Goal: Task Accomplishment & Management: Manage account settings

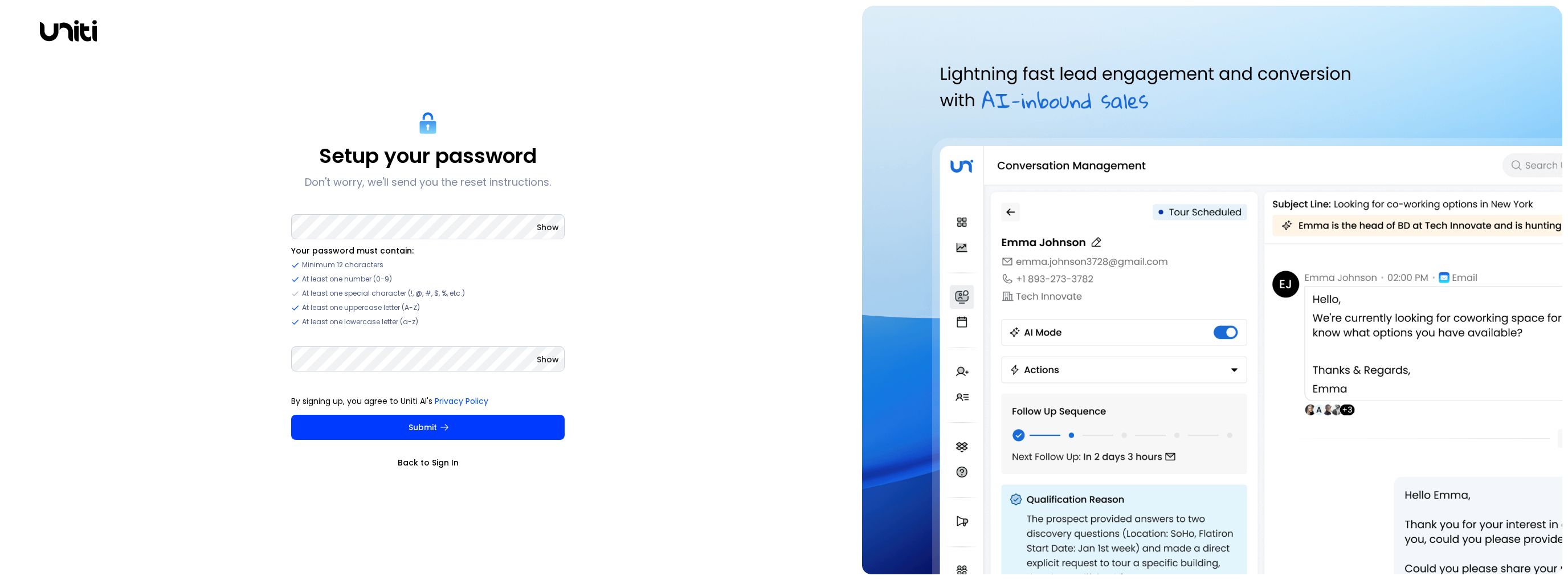
click at [544, 231] on span "Show" at bounding box center [547, 228] width 22 height 12
click at [545, 228] on span "Hide" at bounding box center [549, 228] width 18 height 12
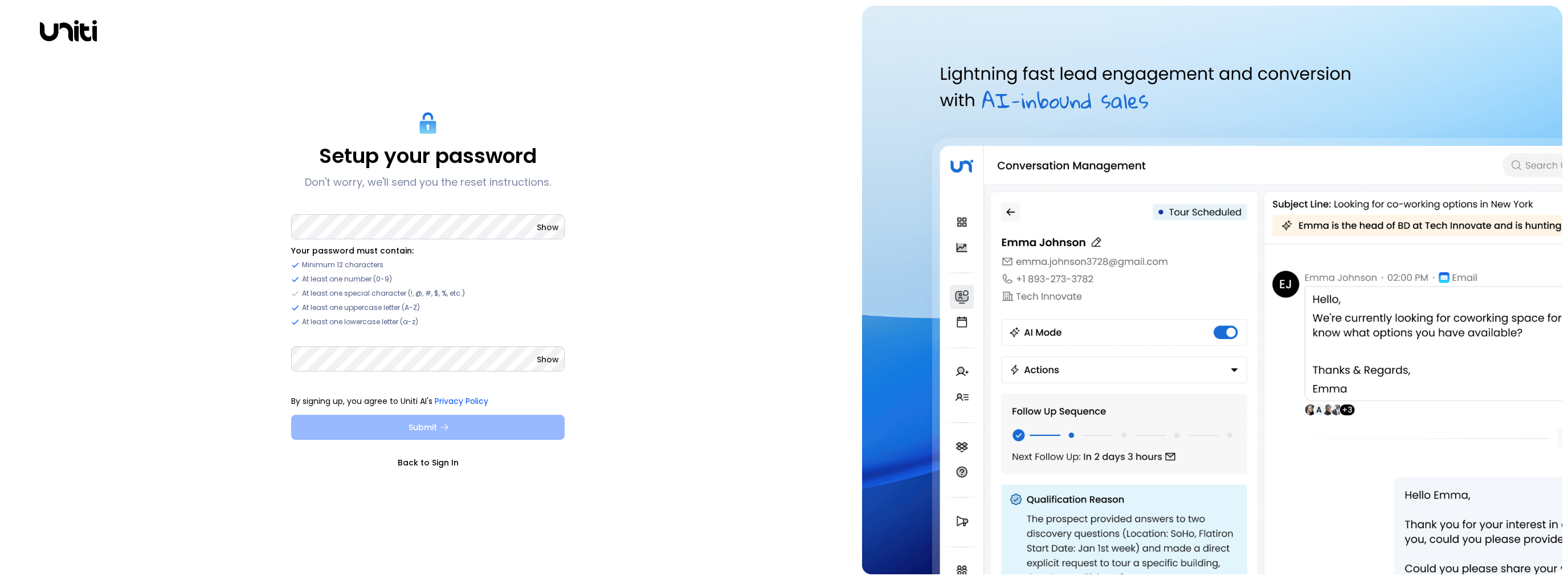
click at [480, 424] on button "Submit" at bounding box center [428, 427] width 273 height 25
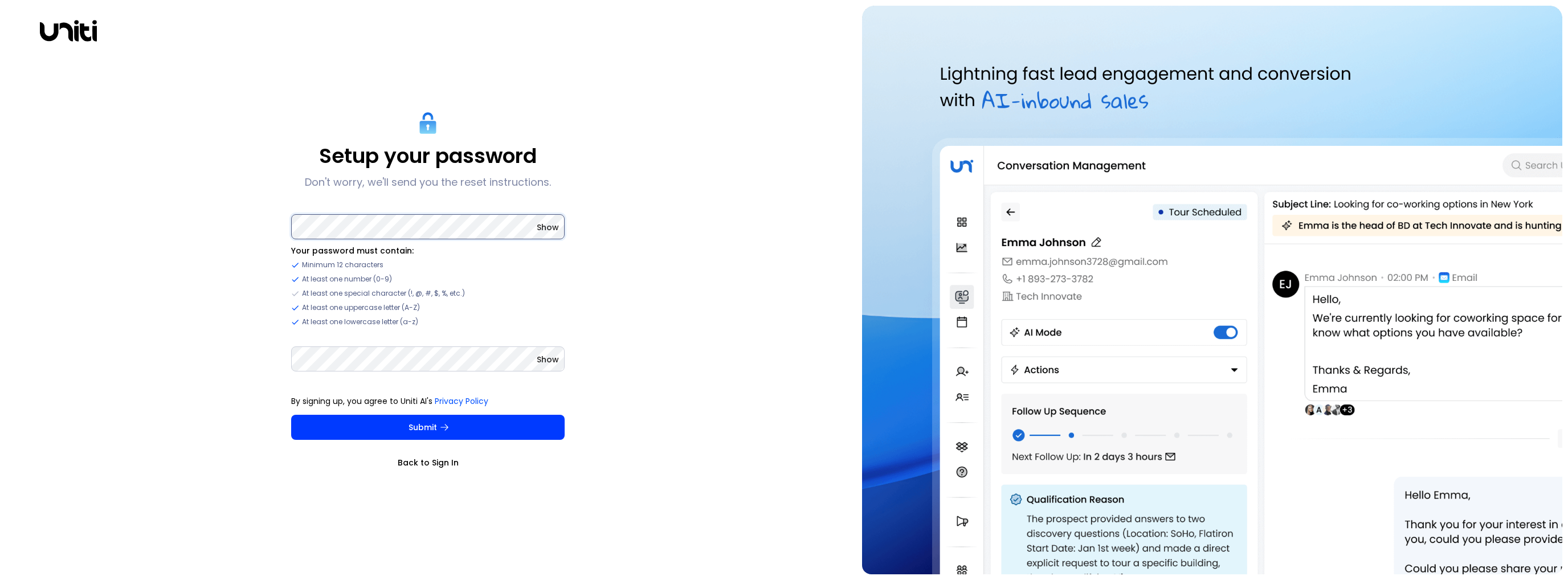
click at [205, 243] on div "Setup your password Don't worry, we'll send you the reset instructions. Show Yo…" at bounding box center [428, 290] width 845 height 568
click at [549, 227] on span "Show" at bounding box center [547, 228] width 22 height 12
click at [549, 227] on span "Hide" at bounding box center [549, 228] width 18 height 12
click at [232, 362] on div "Setup your password Don't worry, we'll send you the reset instructions. Show Yo…" at bounding box center [428, 290] width 845 height 568
click at [292, 414] on button "Submit" at bounding box center [428, 427] width 273 height 25
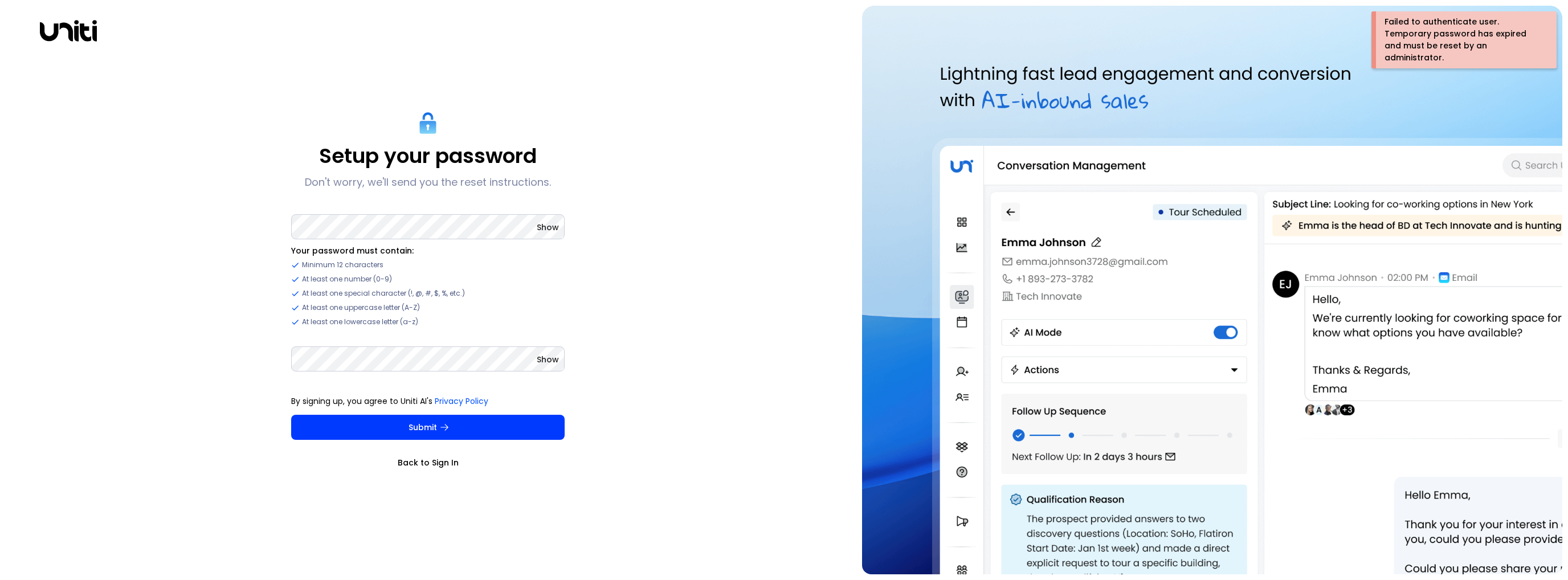
click at [61, 24] on icon at bounding box center [68, 31] width 57 height 21
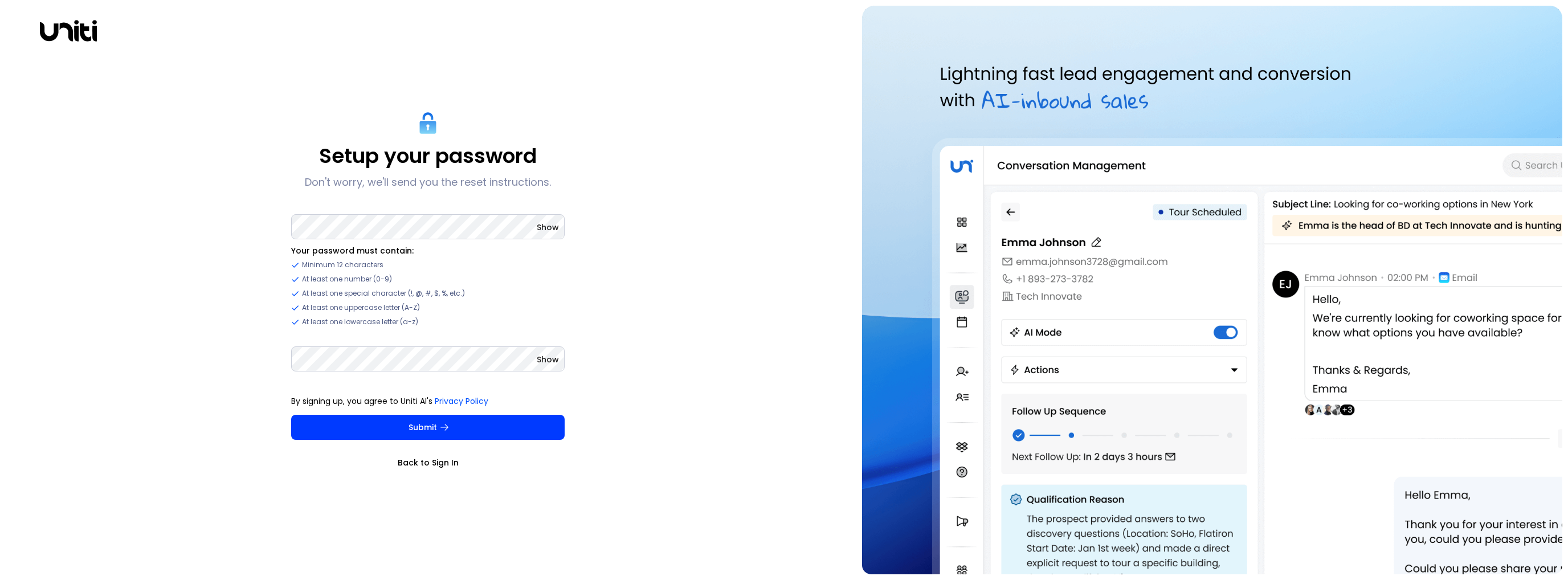
click at [437, 461] on link "Back to Sign In" at bounding box center [428, 463] width 273 height 12
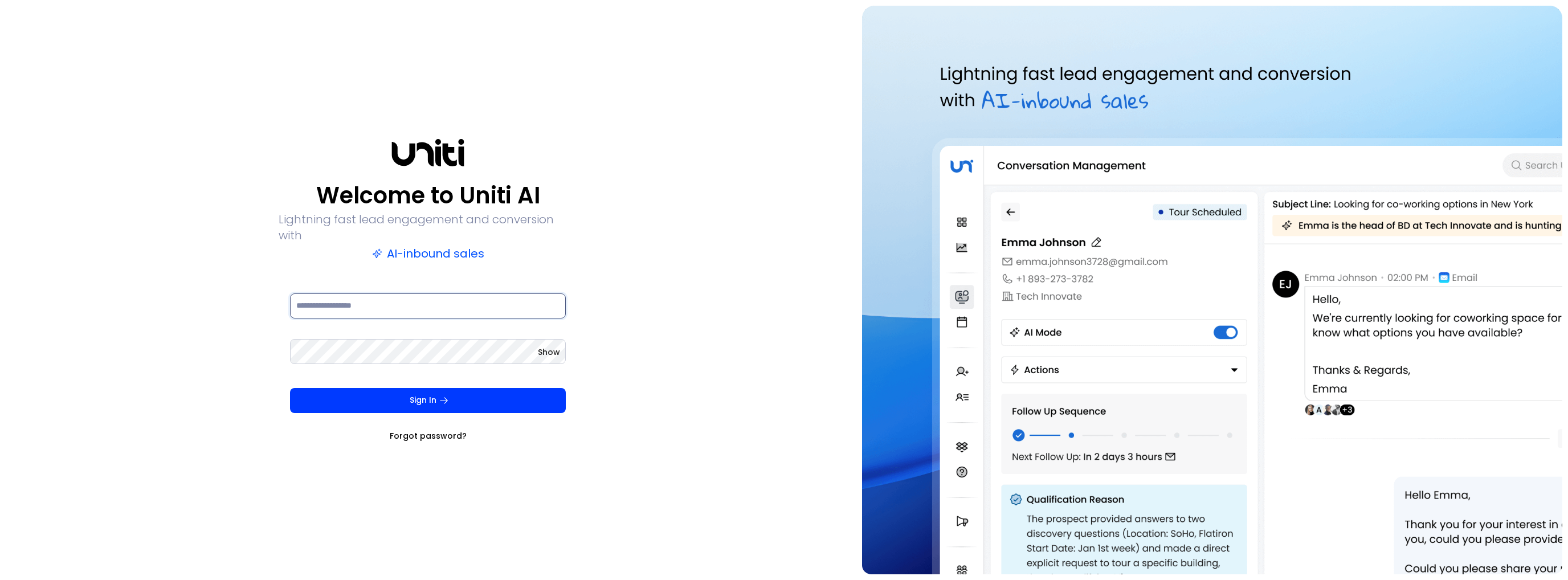
click at [486, 293] on input at bounding box center [428, 306] width 276 height 25
type input "**********"
click at [291, 388] on button "Sign In" at bounding box center [428, 401] width 276 height 25
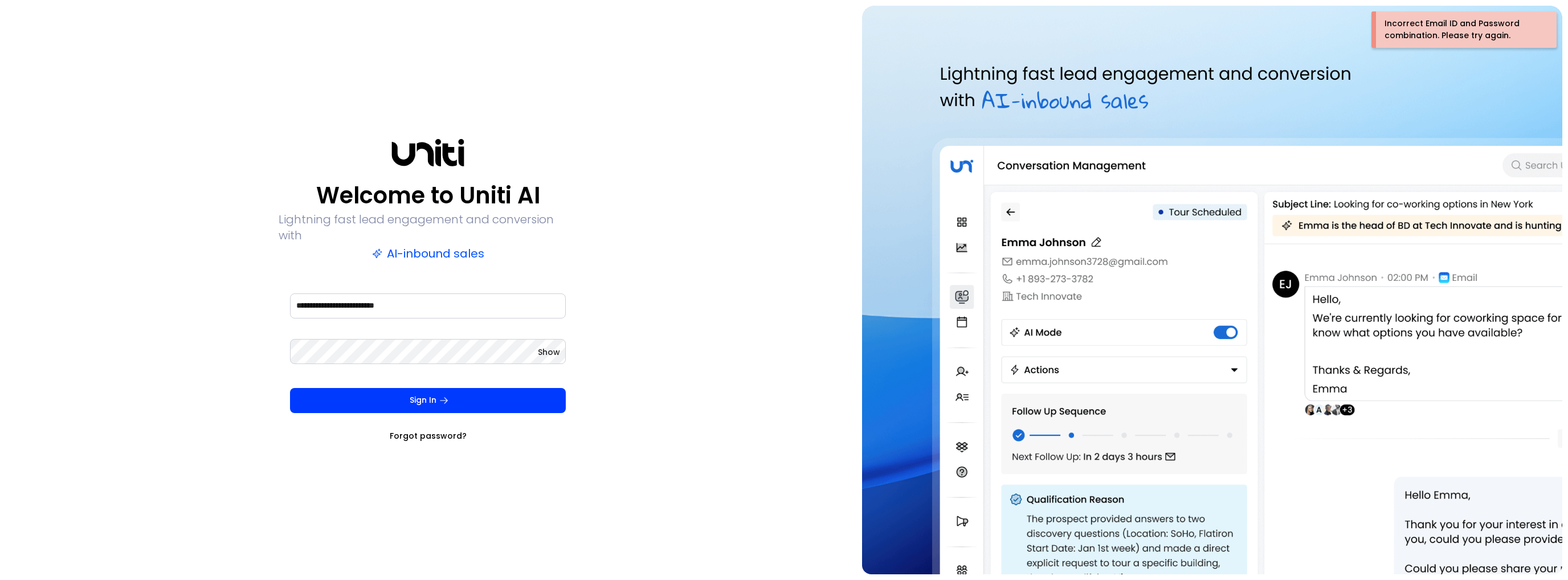
click at [440, 430] on link "Forgot password?" at bounding box center [427, 436] width 77 height 12
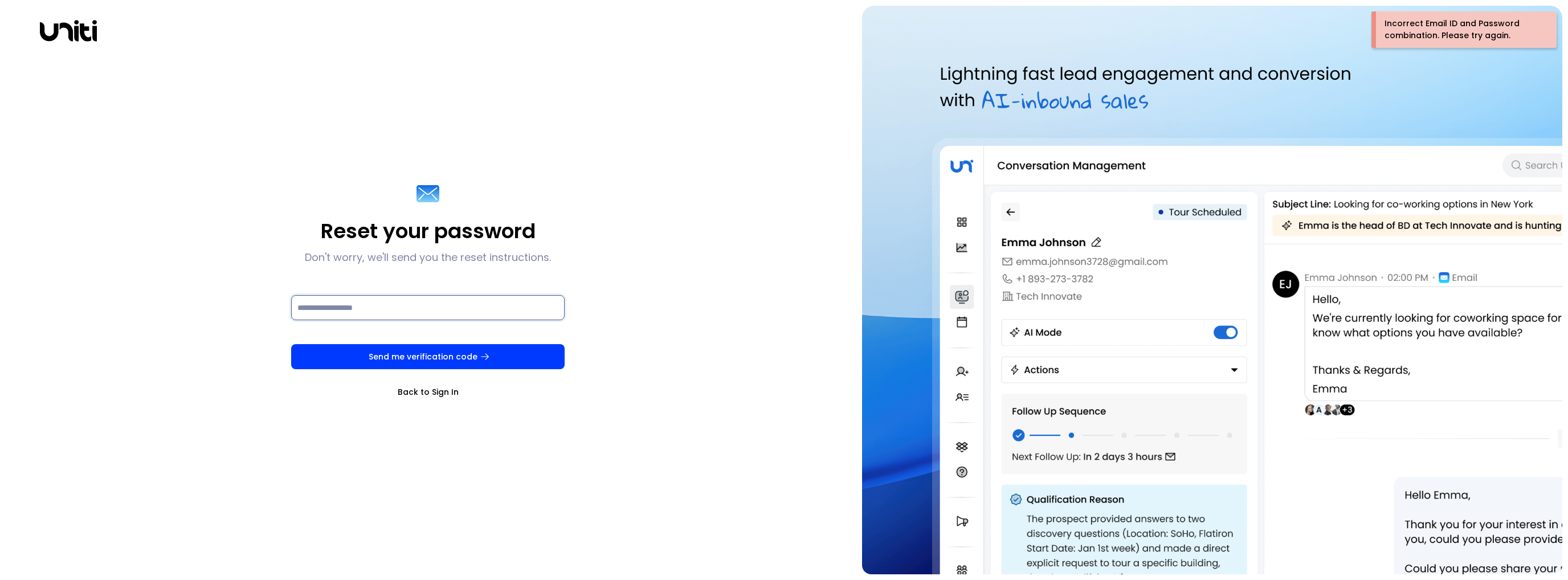
click at [351, 309] on input at bounding box center [428, 308] width 273 height 25
type input "**********"
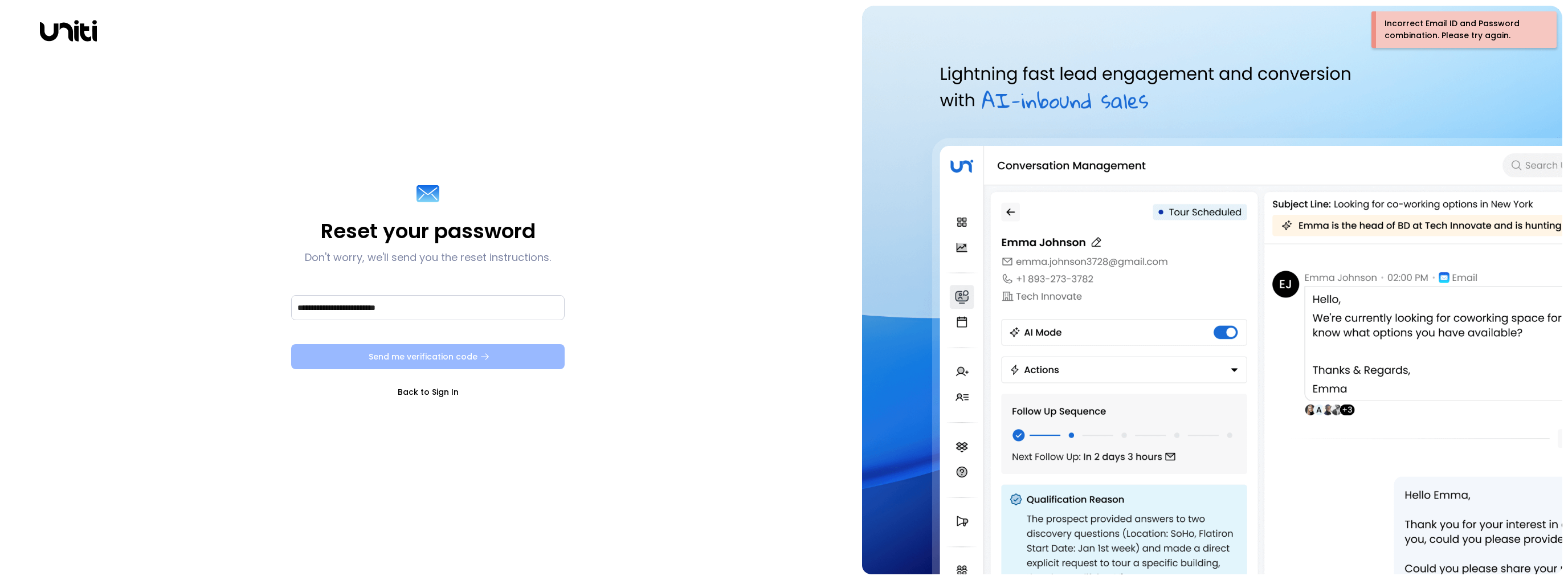
click at [496, 352] on button "Send me verification code" at bounding box center [428, 356] width 273 height 25
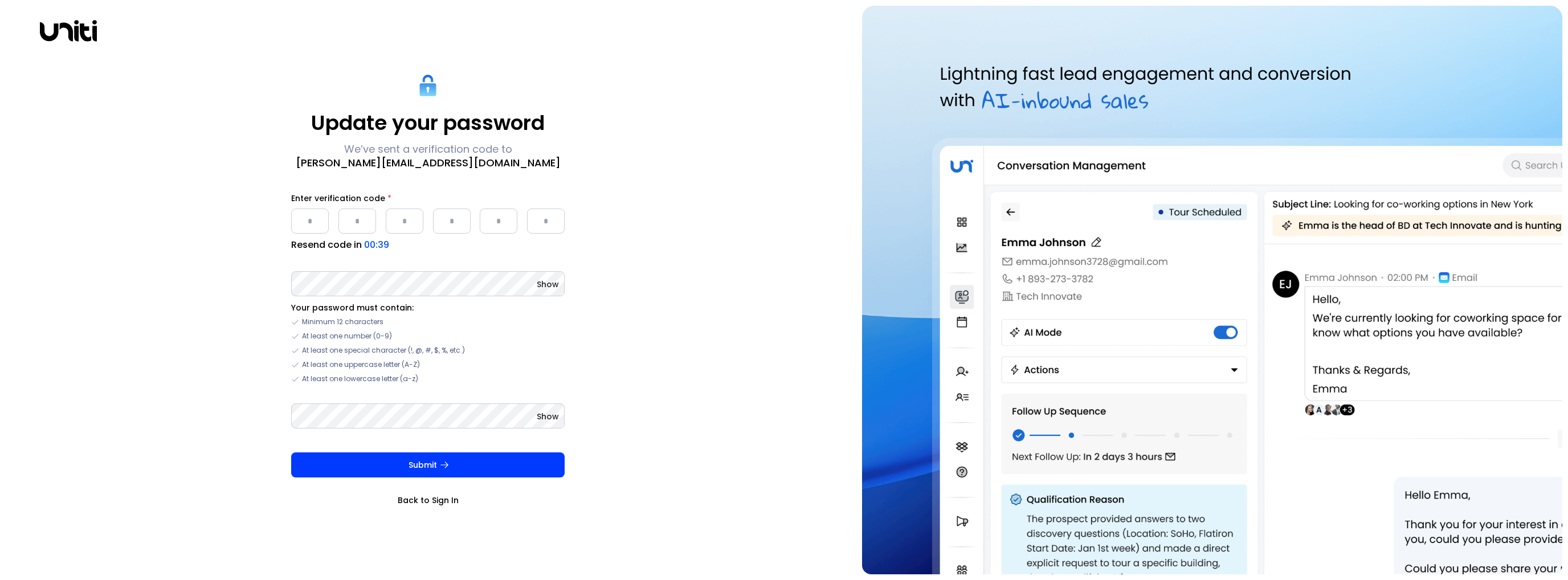
click at [302, 219] on input "Please enter OTP character 1" at bounding box center [310, 221] width 38 height 25
